Goal: Task Accomplishment & Management: Use online tool/utility

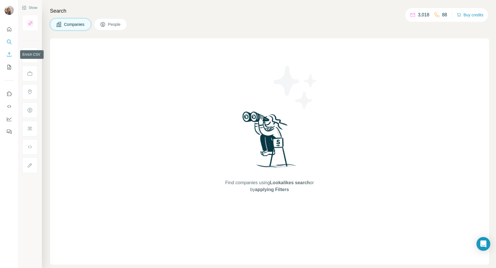
click at [7, 57] on icon "Enrich CSV" at bounding box center [9, 55] width 6 height 6
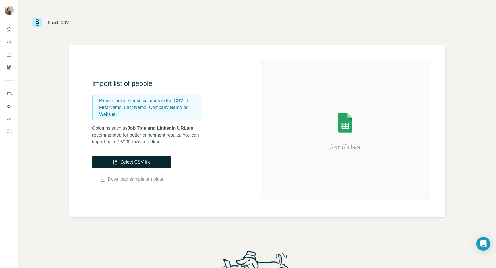
click at [121, 156] on button "Select CSV file" at bounding box center [131, 162] width 79 height 13
click at [10, 67] on icon "My lists" at bounding box center [9, 67] width 6 height 6
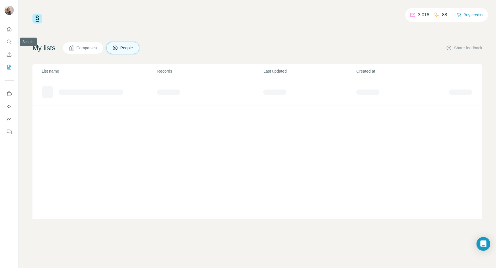
click at [10, 39] on icon "Search" at bounding box center [9, 42] width 6 height 6
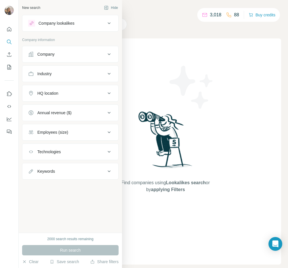
click at [38, 55] on div "Company" at bounding box center [45, 54] width 17 height 6
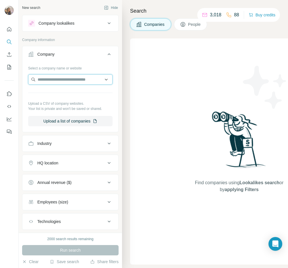
click at [48, 80] on input "text" at bounding box center [70, 79] width 84 height 10
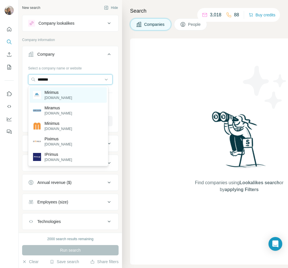
type input "*******"
click at [53, 94] on p "Mirimus" at bounding box center [58, 93] width 28 height 6
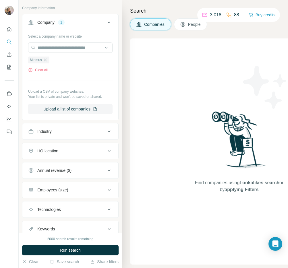
scroll to position [53, 0]
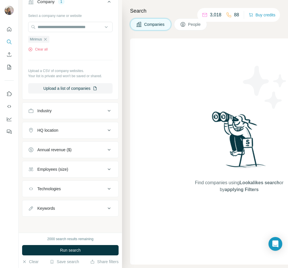
click at [77, 204] on button "Keywords" at bounding box center [70, 208] width 96 height 14
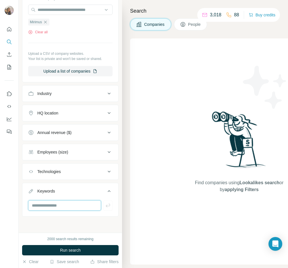
click at [76, 204] on input "text" at bounding box center [64, 205] width 73 height 10
click at [78, 195] on button "Keywords" at bounding box center [70, 192] width 96 height 16
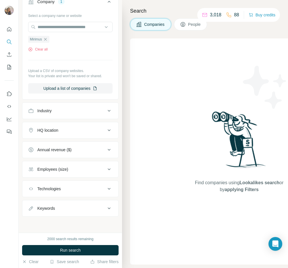
click at [183, 28] on button "People" at bounding box center [190, 24] width 33 height 12
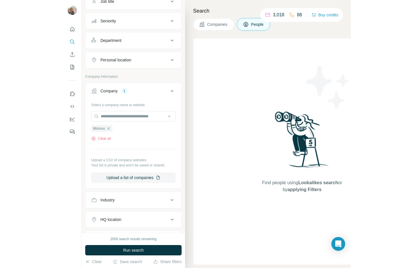
scroll to position [142, 0]
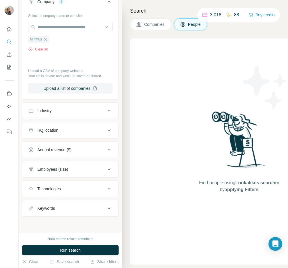
click at [68, 214] on button "Keywords" at bounding box center [70, 208] width 96 height 14
click at [68, 220] on input "text" at bounding box center [64, 222] width 73 height 10
type input "**********"
type input "*********"
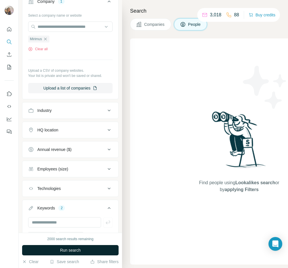
click at [72, 249] on span "Run search" at bounding box center [70, 250] width 21 height 6
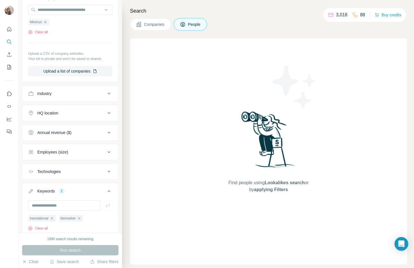
scroll to position [163, 0]
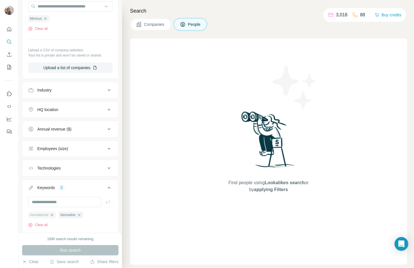
click at [53, 216] on icon "button" at bounding box center [52, 215] width 3 height 3
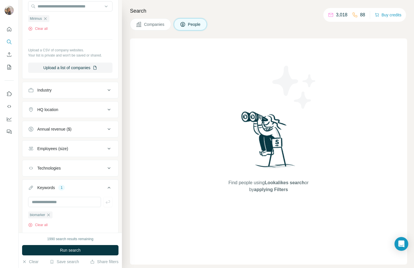
click at [54, 216] on ul "biomarker" at bounding box center [70, 214] width 84 height 7
click at [50, 215] on icon "button" at bounding box center [48, 215] width 3 height 3
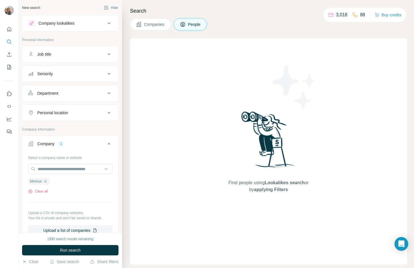
click at [50, 49] on button "Job title" at bounding box center [70, 54] width 96 height 14
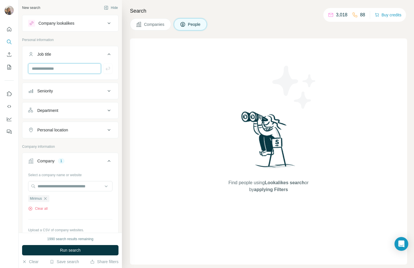
click at [61, 65] on input "text" at bounding box center [64, 68] width 73 height 10
type input "**********"
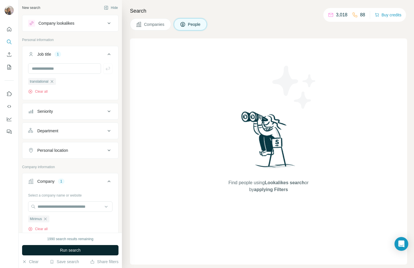
click at [53, 254] on button "Run search" at bounding box center [70, 250] width 96 height 10
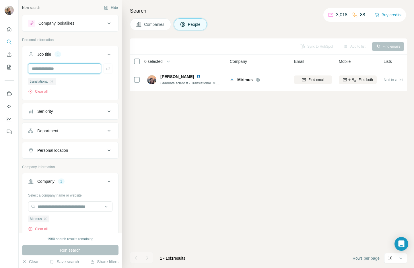
click at [71, 71] on input "text" at bounding box center [64, 68] width 73 height 10
type input "**********"
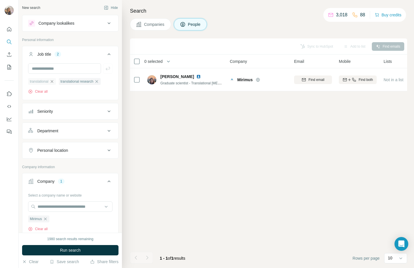
click at [53, 81] on icon "button" at bounding box center [52, 81] width 5 height 5
click at [53, 250] on button "Run search" at bounding box center [70, 250] width 96 height 10
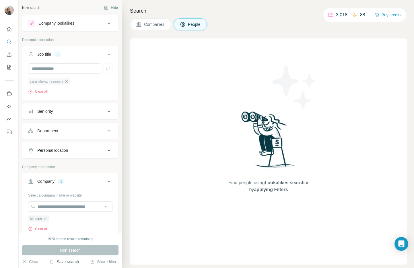
click at [67, 81] on icon "button" at bounding box center [66, 81] width 5 height 5
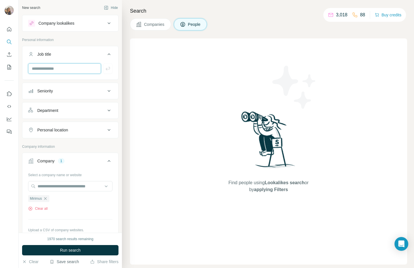
click at [63, 69] on input "text" at bounding box center [64, 68] width 73 height 10
type input "********"
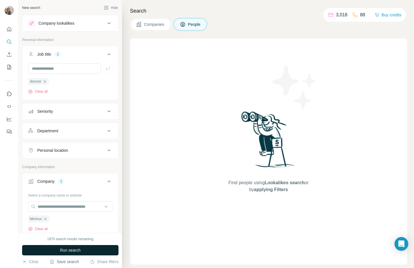
click at [75, 251] on span "Run search" at bounding box center [70, 250] width 21 height 6
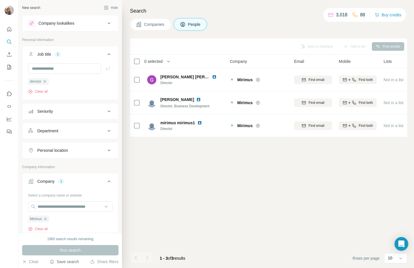
click at [45, 81] on icon "button" at bounding box center [44, 81] width 5 height 5
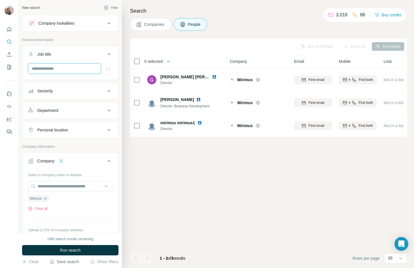
click at [58, 71] on input "text" at bounding box center [64, 68] width 73 height 10
click at [47, 70] on input "text" at bounding box center [64, 68] width 73 height 10
type input "**********"
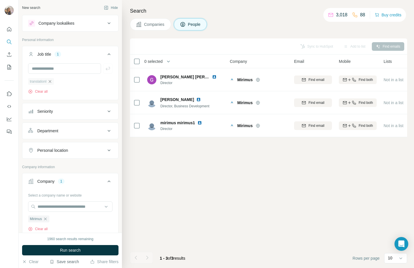
click at [51, 81] on icon "button" at bounding box center [50, 81] width 5 height 5
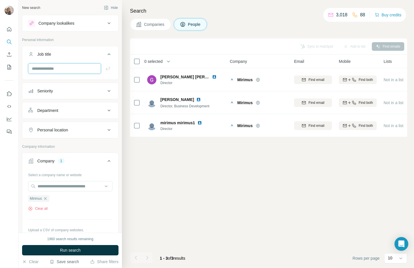
click at [53, 68] on input "text" at bounding box center [64, 68] width 73 height 10
type input "**********"
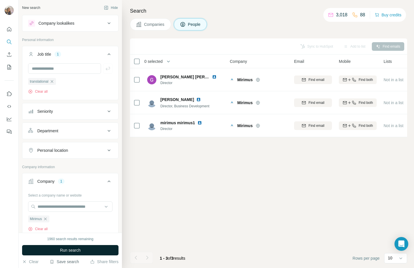
click at [95, 248] on button "Run search" at bounding box center [70, 250] width 96 height 10
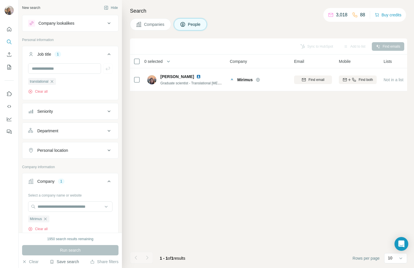
click at [65, 112] on div "Seniority" at bounding box center [66, 111] width 77 height 6
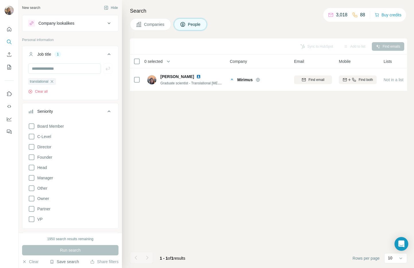
click at [65, 112] on div "Seniority" at bounding box center [66, 111] width 77 height 6
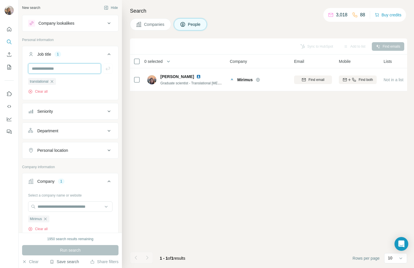
click at [57, 64] on input "text" at bounding box center [64, 68] width 73 height 10
click at [53, 82] on icon "button" at bounding box center [52, 81] width 5 height 5
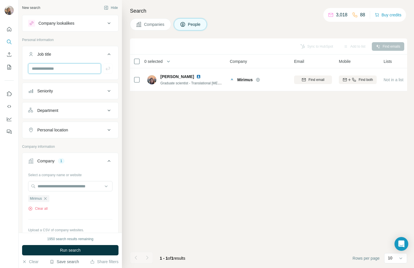
click at [55, 64] on input "text" at bounding box center [64, 68] width 73 height 10
type input "**********"
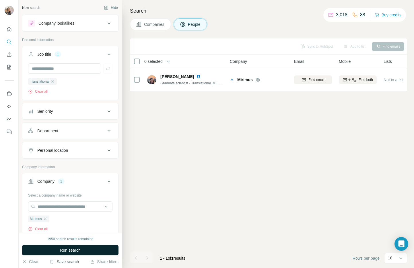
click at [65, 247] on span "Run search" at bounding box center [70, 250] width 21 height 6
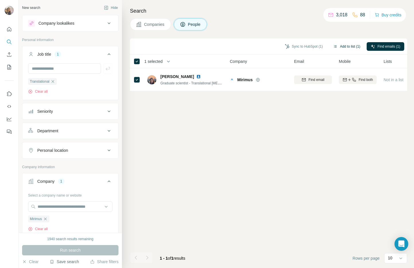
click at [352, 45] on button "Add to list (1)" at bounding box center [346, 46] width 35 height 9
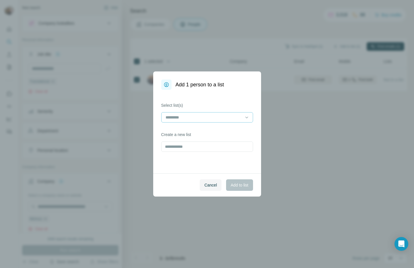
click at [230, 121] on div at bounding box center [203, 117] width 77 height 10
click at [224, 107] on label "Select list(s)" at bounding box center [207, 105] width 92 height 6
click at [223, 145] on input "text" at bounding box center [207, 146] width 92 height 10
type input "*"
type input "****"
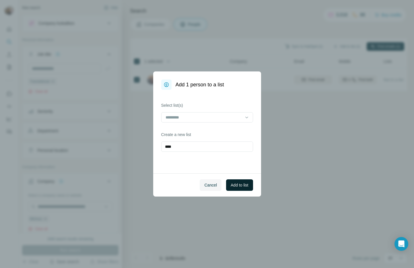
click at [249, 187] on button "Add to list" at bounding box center [239, 184] width 27 height 11
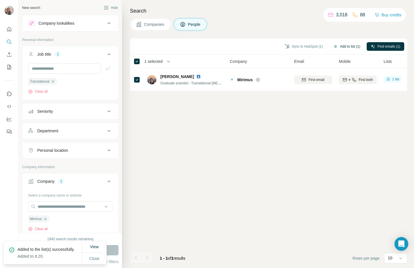
click at [340, 44] on button "Add to list (1)" at bounding box center [346, 46] width 35 height 9
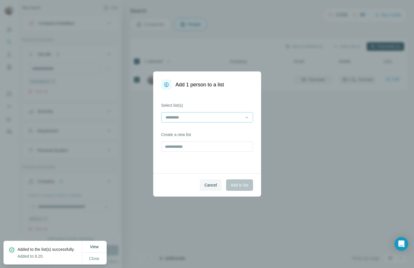
click at [234, 114] on input at bounding box center [203, 117] width 77 height 6
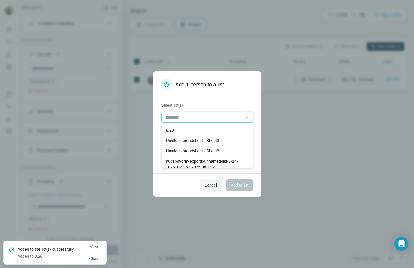
click at [233, 118] on input at bounding box center [203, 117] width 77 height 6
click at [224, 129] on div "8.20" at bounding box center [207, 130] width 82 height 6
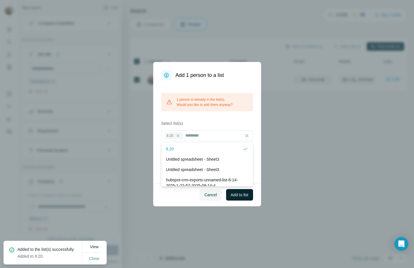
click at [246, 193] on span "Add to list" at bounding box center [240, 195] width 18 height 6
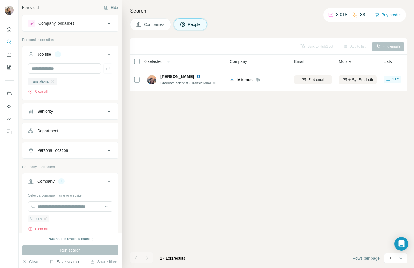
click at [47, 219] on icon "button" at bounding box center [45, 219] width 5 height 5
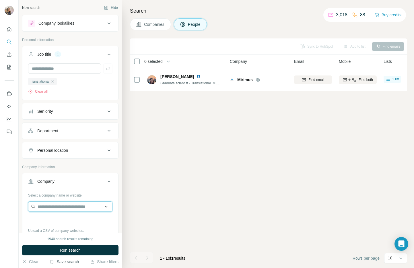
click at [49, 207] on input "text" at bounding box center [70, 206] width 84 height 10
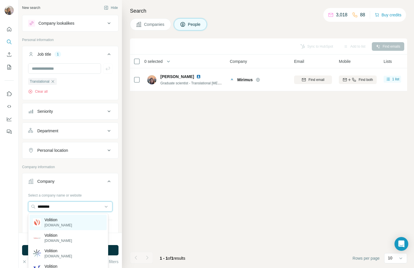
type input "********"
click at [56, 218] on p "Volition" at bounding box center [58, 220] width 28 height 6
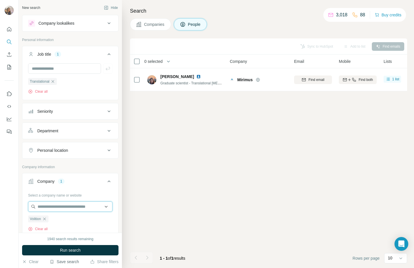
click at [65, 208] on input "text" at bounding box center [70, 206] width 84 height 10
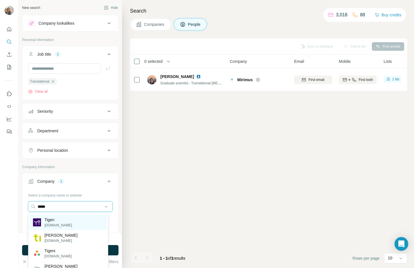
type input "*****"
click at [61, 226] on p "[DOMAIN_NAME]" at bounding box center [58, 225] width 28 height 5
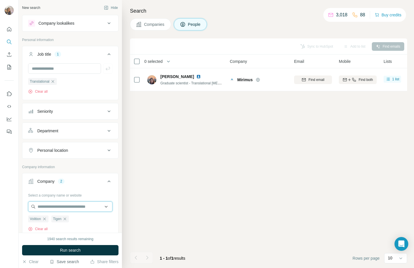
click at [69, 207] on input "text" at bounding box center [70, 206] width 84 height 10
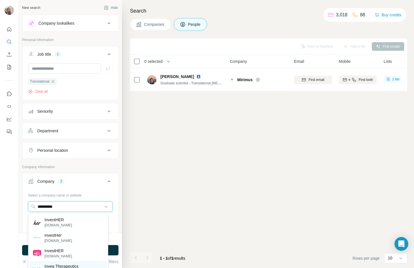
type input "**********"
click at [65, 266] on p "Invea Therapeutics" at bounding box center [61, 266] width 34 height 6
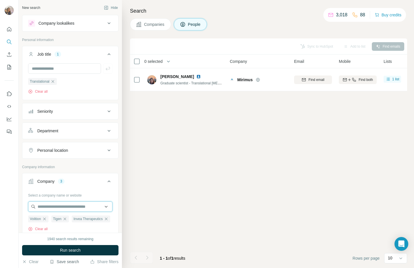
click at [77, 204] on input "text" at bounding box center [70, 206] width 84 height 10
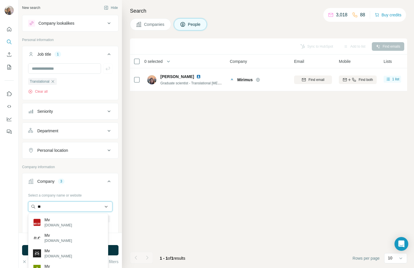
type input "*"
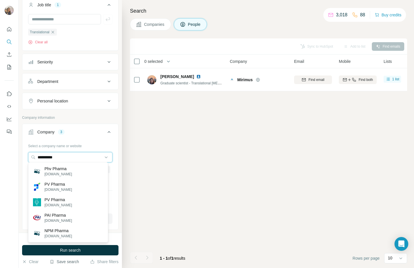
scroll to position [52, 0]
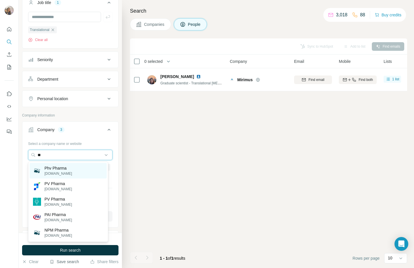
type input "*"
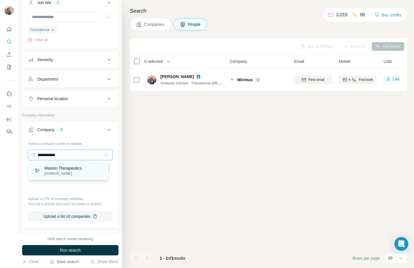
type input "**********"
click at [76, 175] on p "[DOMAIN_NAME]" at bounding box center [62, 173] width 37 height 5
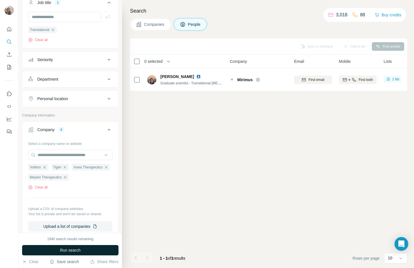
click at [77, 248] on span "Run search" at bounding box center [70, 250] width 21 height 6
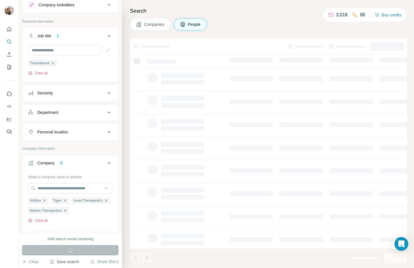
scroll to position [17, 0]
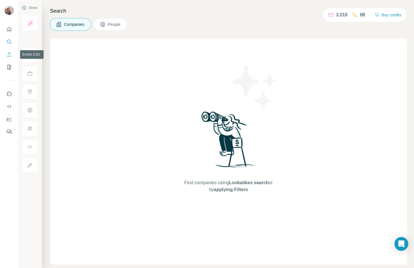
click at [9, 57] on icon "Enrich CSV" at bounding box center [9, 54] width 4 height 4
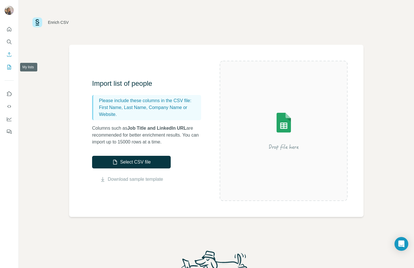
click at [11, 65] on icon "My lists" at bounding box center [9, 67] width 6 height 6
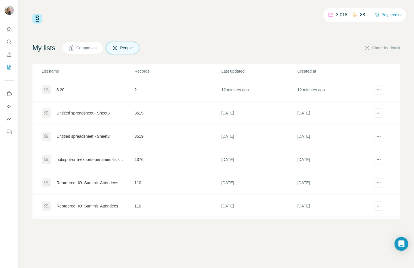
click at [79, 46] on span "Companies" at bounding box center [86, 48] width 21 height 6
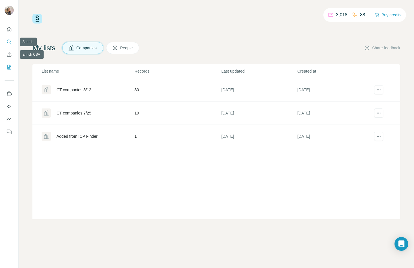
click at [8, 41] on icon "Search" at bounding box center [9, 42] width 6 height 6
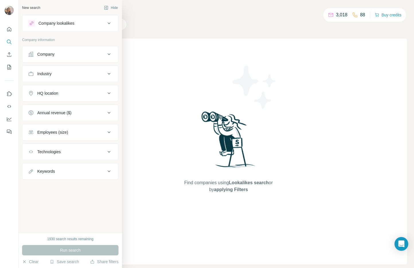
click at [41, 68] on button "Industry" at bounding box center [70, 74] width 96 height 14
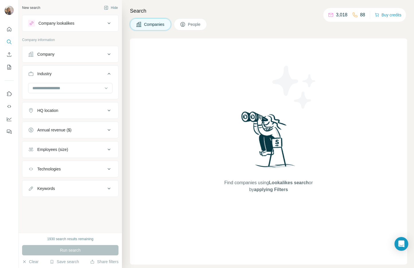
click at [60, 114] on button "HQ location" at bounding box center [70, 111] width 96 height 14
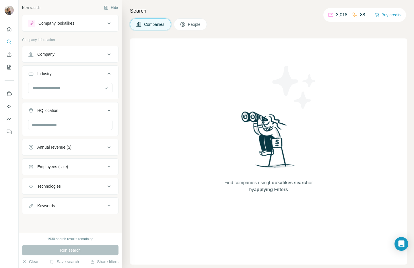
click at [60, 114] on button "HQ location" at bounding box center [70, 112] width 96 height 16
